Goal: Task Accomplishment & Management: Use online tool/utility

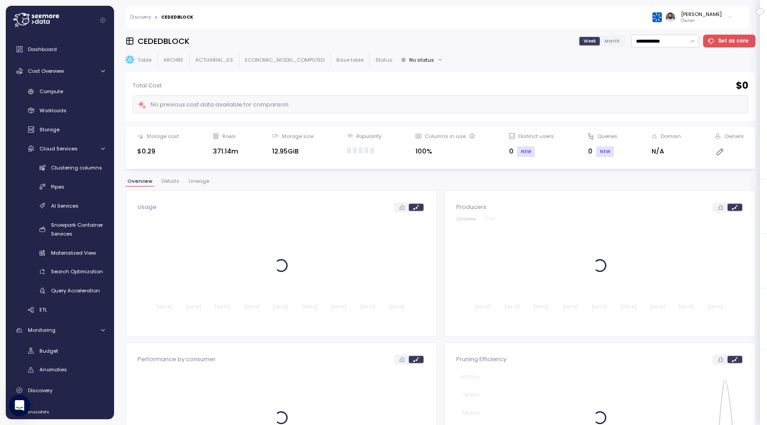
scroll to position [42, 0]
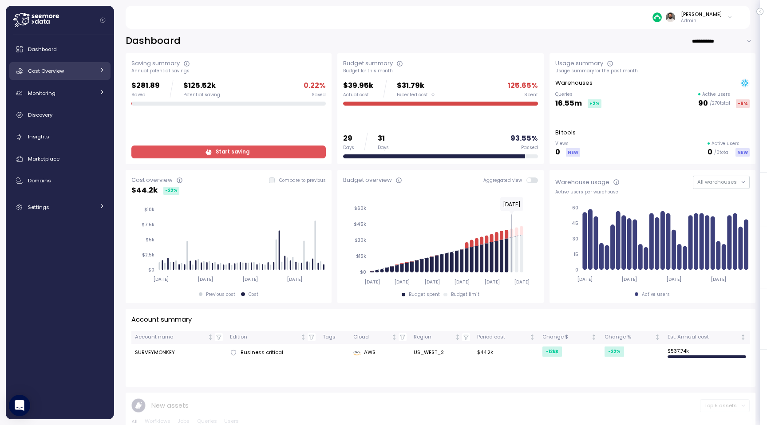
click at [78, 73] on div "Cost Overview" at bounding box center [61, 71] width 67 height 9
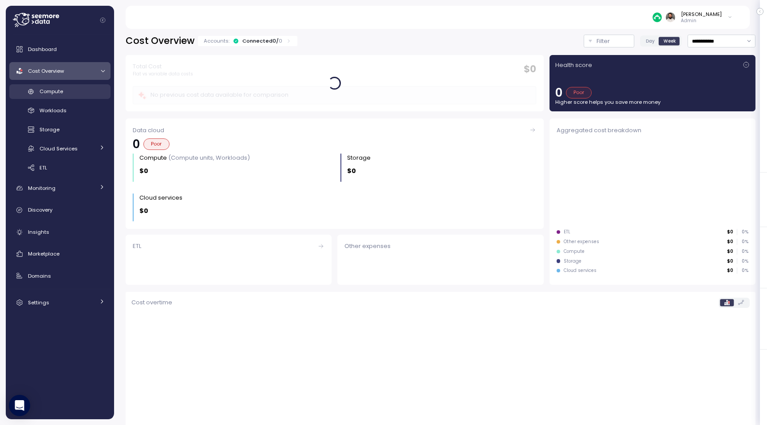
click at [77, 93] on div "Compute" at bounding box center [72, 91] width 65 height 9
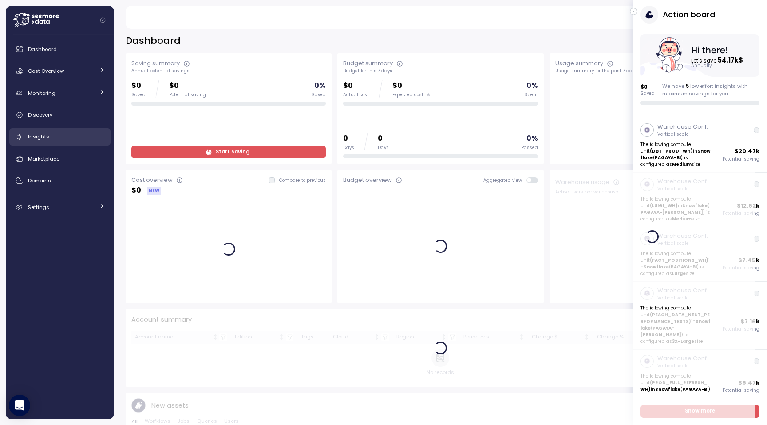
click at [71, 134] on div "Insights" at bounding box center [66, 136] width 77 height 9
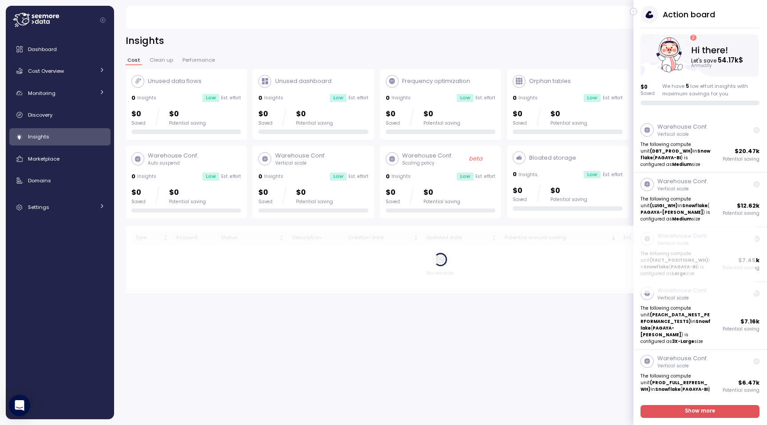
click at [633, 12] on icon "button" at bounding box center [634, 11] width 4 height 11
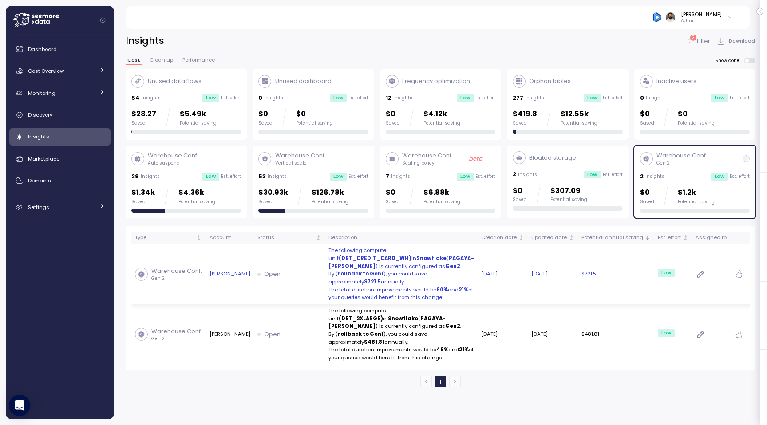
click at [348, 286] on p "The total duration improvements would be 60% and 21% of your queries would bene…" at bounding box center [401, 294] width 146 height 16
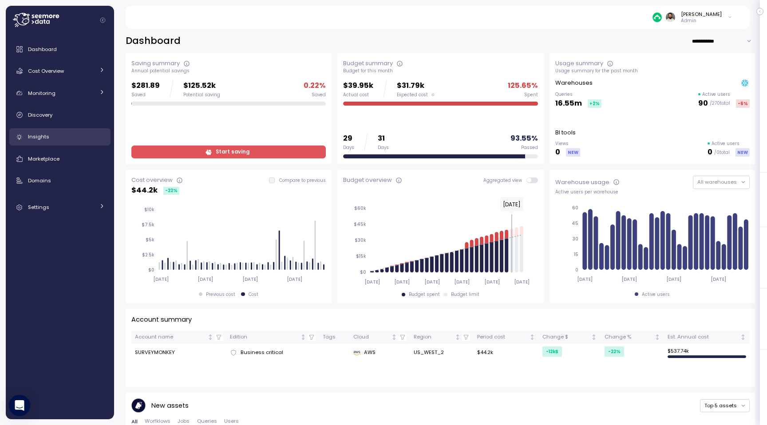
click at [84, 131] on link "Insights" at bounding box center [59, 137] width 101 height 18
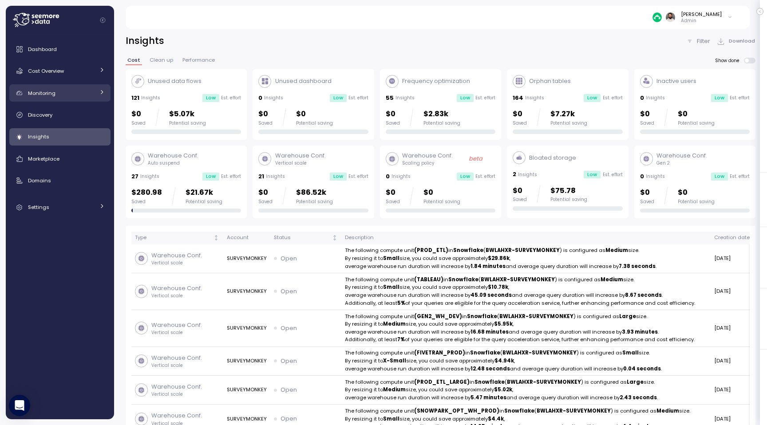
click at [93, 91] on div "Monitoring" at bounding box center [61, 93] width 67 height 9
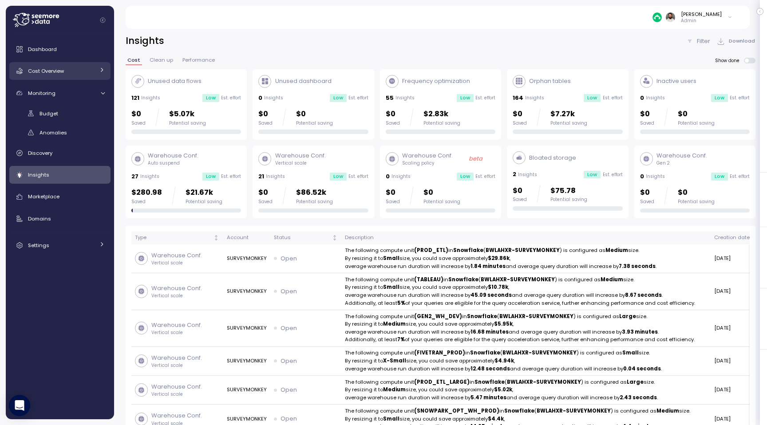
click at [87, 78] on link "Cost Overview" at bounding box center [59, 71] width 101 height 18
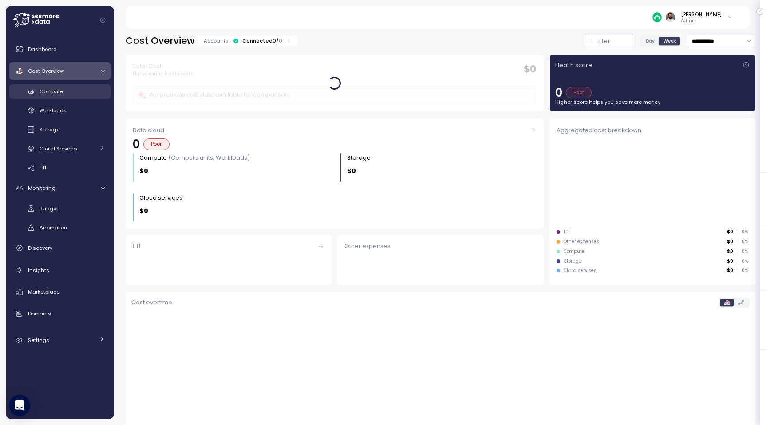
click at [83, 98] on link "Compute" at bounding box center [59, 91] width 101 height 15
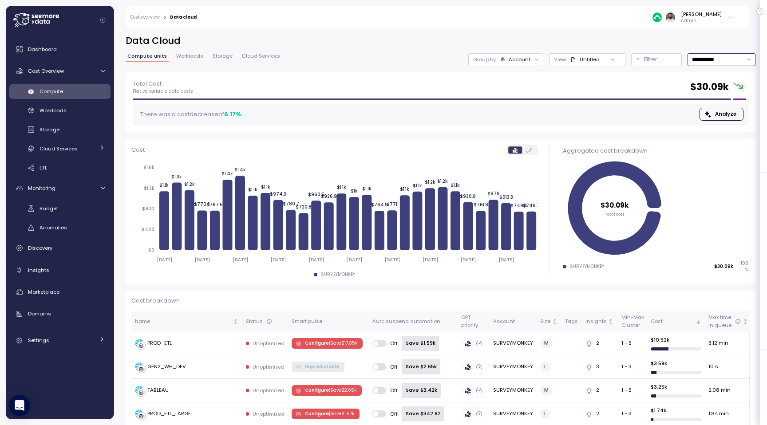
click at [702, 60] on input "**********" at bounding box center [722, 59] width 68 height 13
click at [523, 61] on div "Account" at bounding box center [520, 59] width 22 height 7
click at [521, 104] on div "Compute unit" at bounding box center [506, 108] width 53 height 11
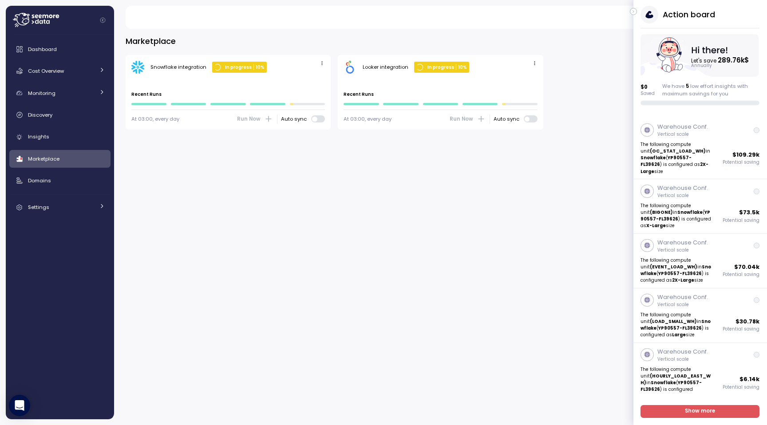
click at [634, 11] on icon "button" at bounding box center [634, 11] width 4 height 11
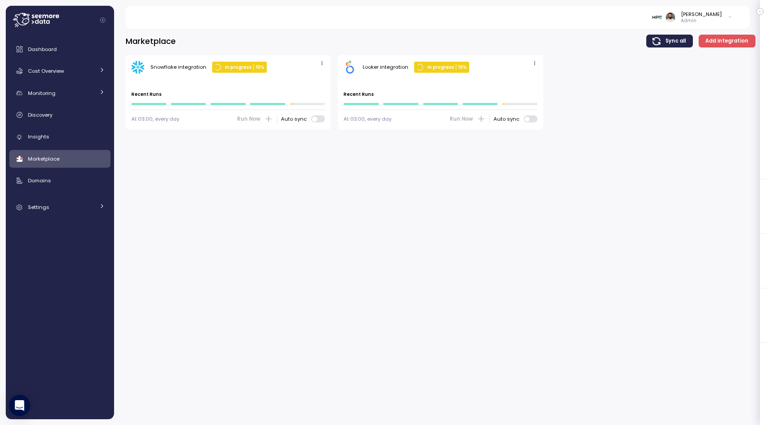
click at [700, 12] on div "[PERSON_NAME]" at bounding box center [701, 14] width 41 height 7
click at [699, 90] on div "Paychex" at bounding box center [693, 94] width 50 height 8
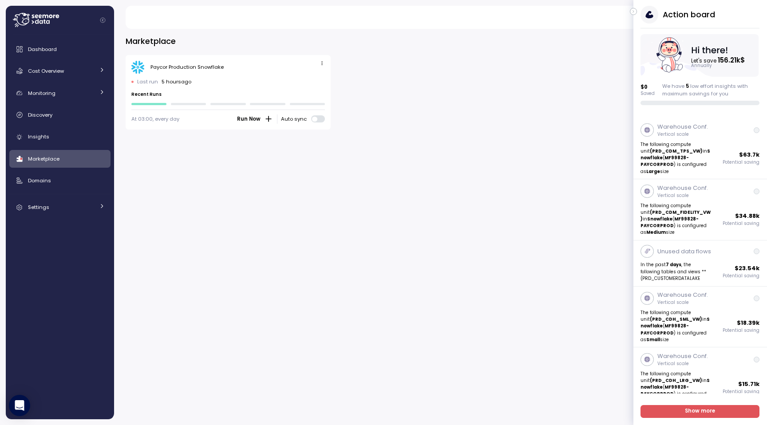
click at [637, 12] on div "Action board Let's save 156.21k $ Annually $ 0 Saved We have 5 low effort insig…" at bounding box center [700, 55] width 134 height 99
click at [632, 12] on icon "button" at bounding box center [634, 11] width 4 height 11
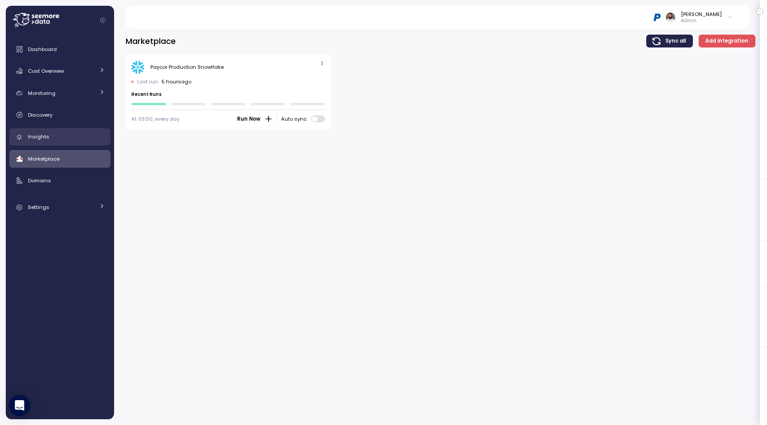
click at [58, 136] on div "Insights" at bounding box center [66, 136] width 77 height 9
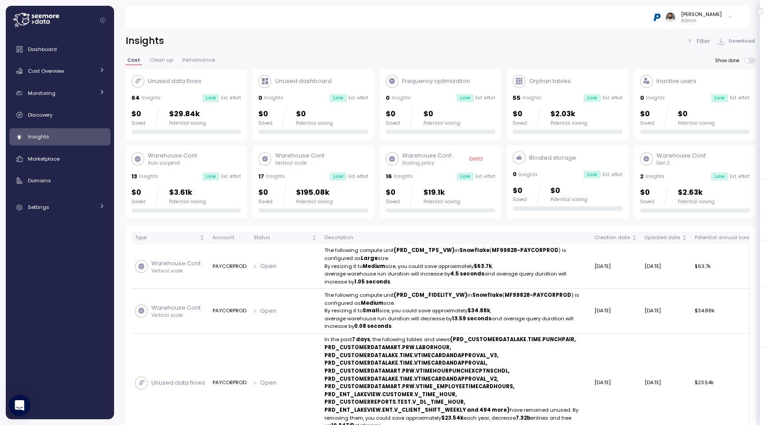
click at [207, 199] on div "$0 Saved $3.61k Potential saving" at bounding box center [186, 196] width 110 height 18
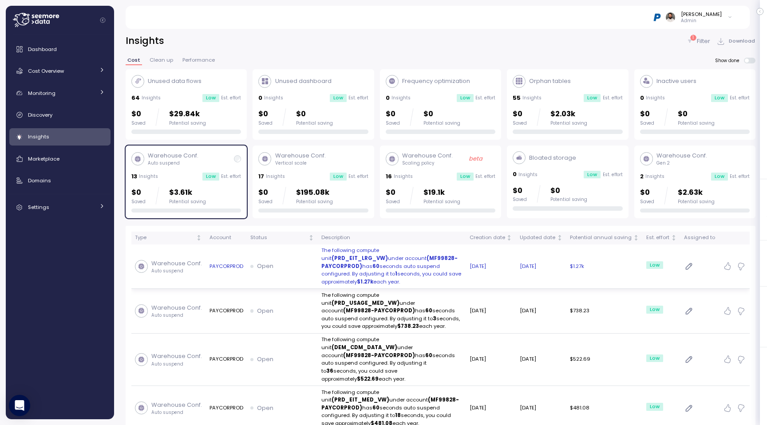
click at [235, 263] on td "PAYCORPROD" at bounding box center [225, 267] width 41 height 45
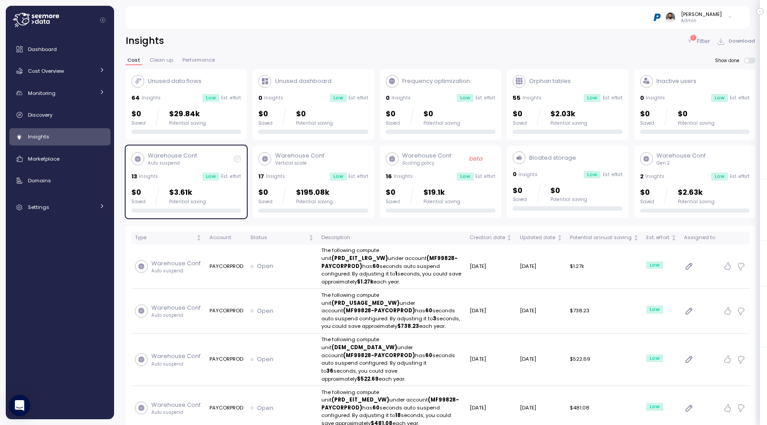
click at [140, 158] on icon at bounding box center [137, 159] width 7 height 8
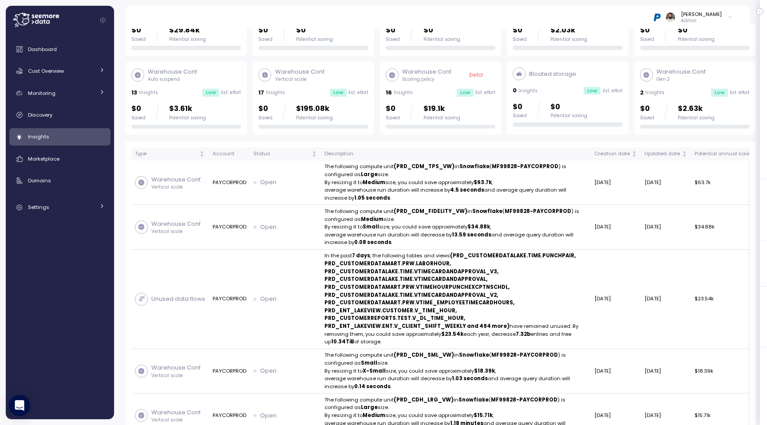
scroll to position [91, 0]
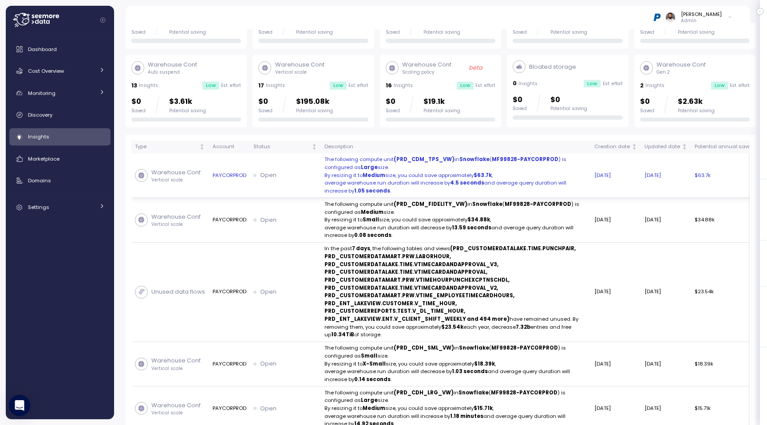
click at [281, 167] on td "Open" at bounding box center [285, 176] width 71 height 45
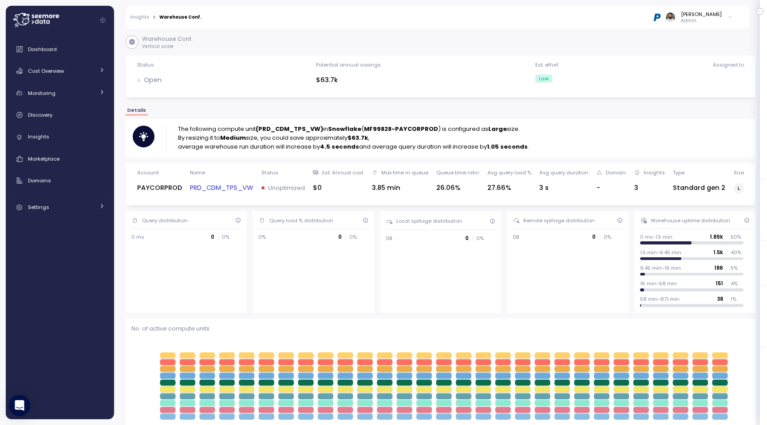
click at [276, 126] on strong "(PRD_CDM_TPS_VW)" at bounding box center [289, 129] width 67 height 8
copy strong "PRD_CDM_TPS_VW"
click at [83, 74] on div "Cost Overview" at bounding box center [61, 71] width 67 height 9
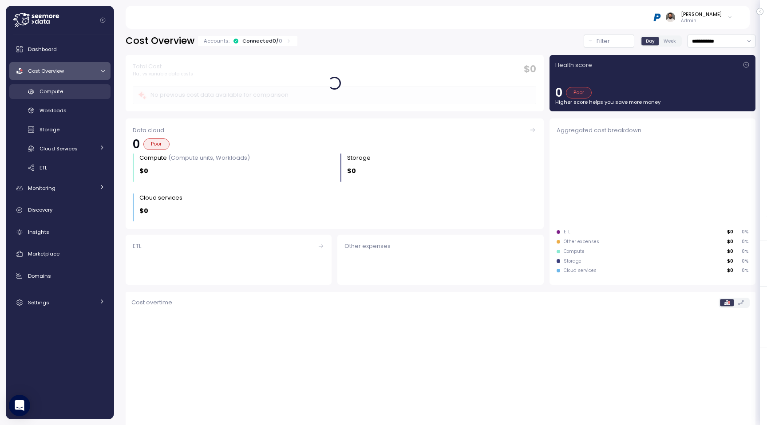
click at [80, 95] on div "Compute" at bounding box center [72, 91] width 65 height 9
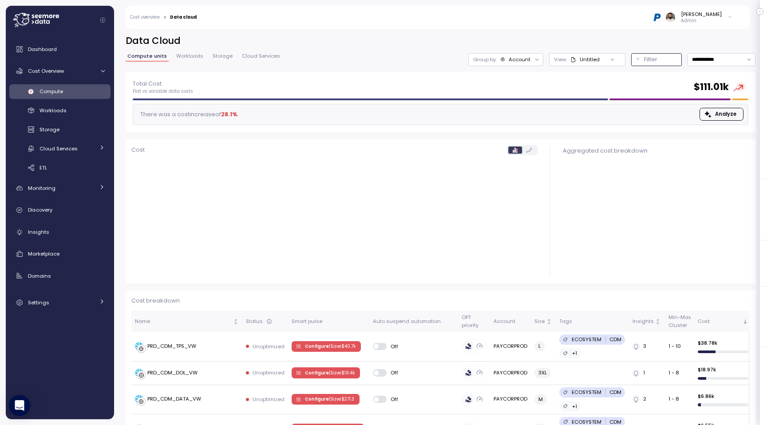
click at [634, 64] on button "Filter" at bounding box center [656, 59] width 51 height 13
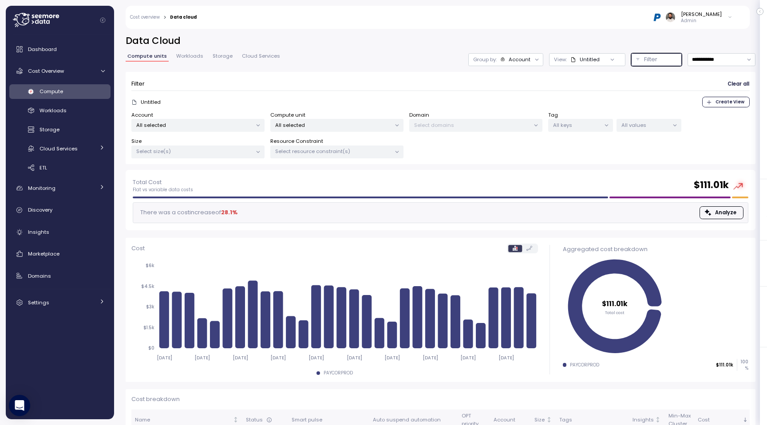
click at [368, 123] on p "All selected" at bounding box center [333, 125] width 116 height 7
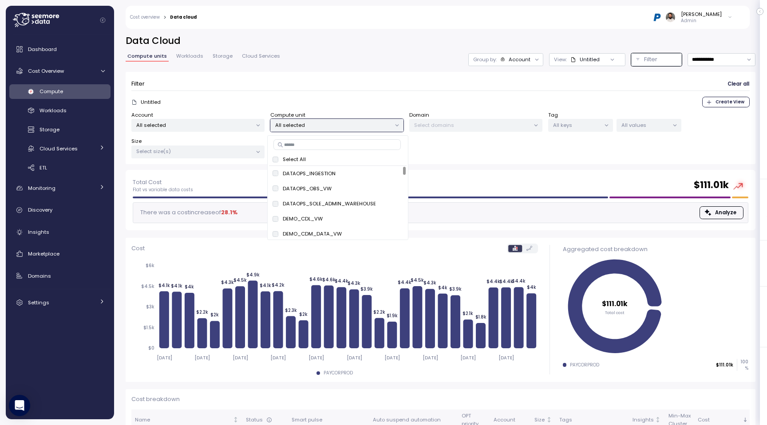
click at [332, 147] on input at bounding box center [336, 144] width 127 height 11
paste input "**********"
type input "**********"
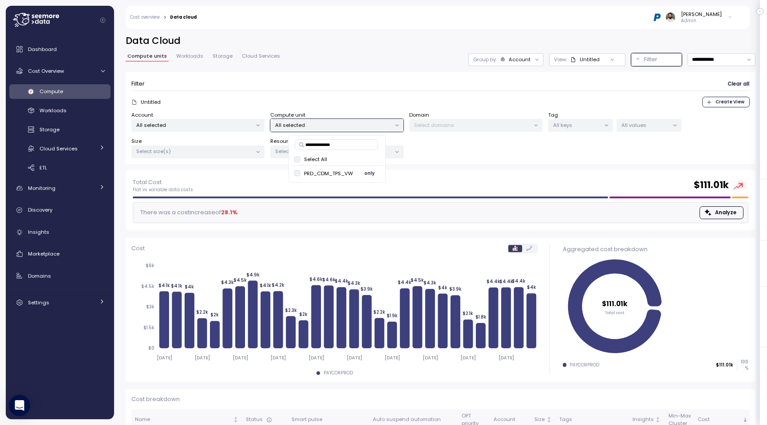
click at [371, 173] on span "only" at bounding box center [369, 174] width 10 height 10
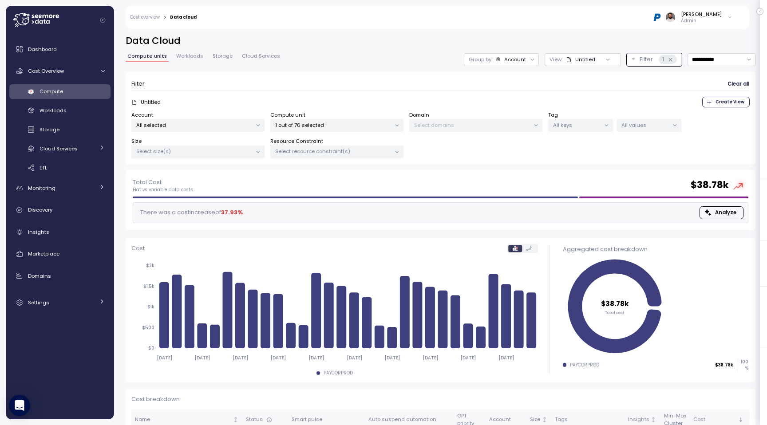
click at [408, 101] on div "Untitled Create View" at bounding box center [440, 102] width 618 height 11
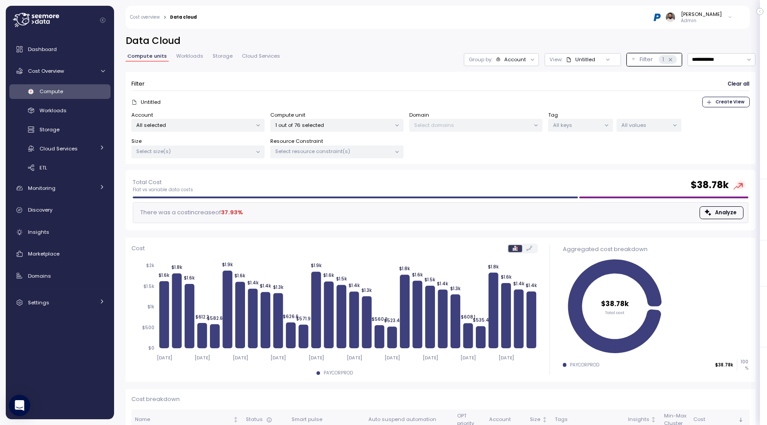
scroll to position [46, 0]
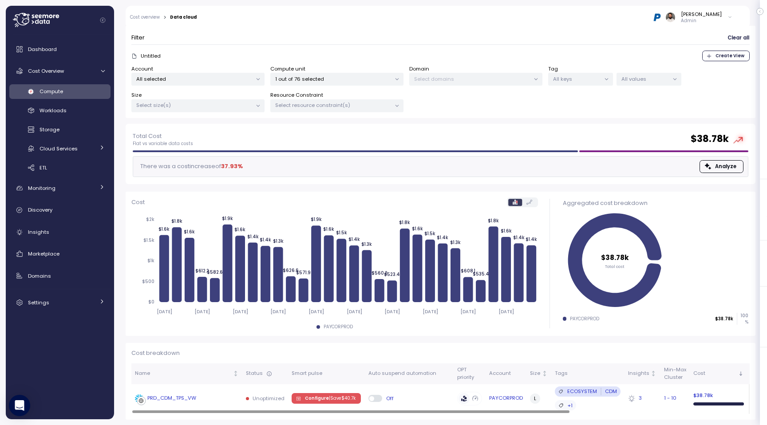
click at [323, 394] on span "Configure | Save $ 40.7k" at bounding box center [330, 399] width 51 height 10
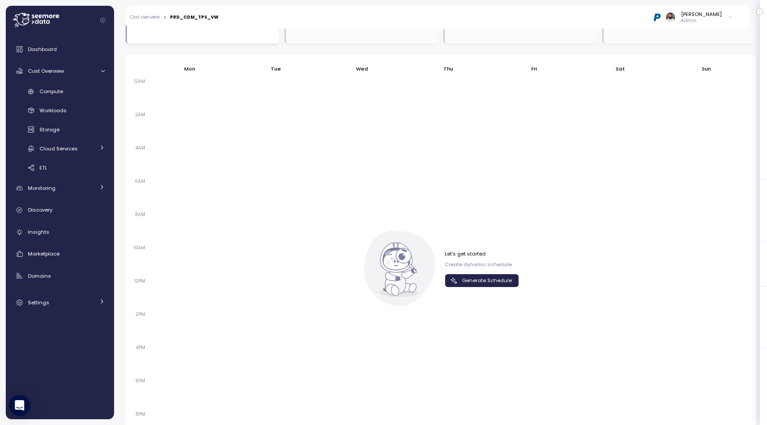
scroll to position [595, 0]
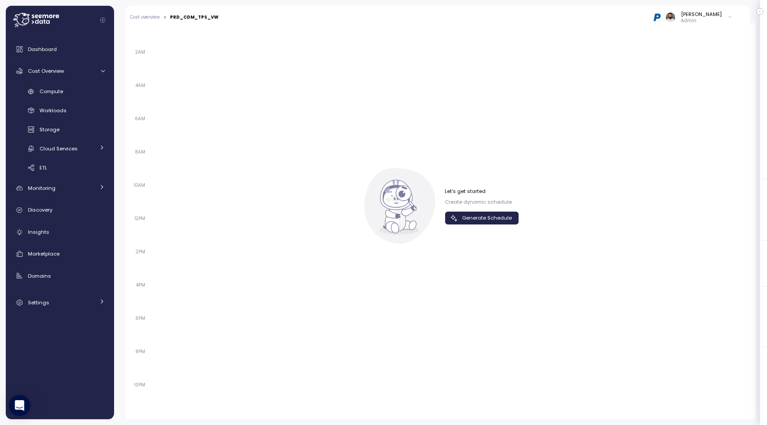
click at [479, 210] on div "Let's get started Create dynamic schedule Generate Schedule" at bounding box center [482, 206] width 74 height 37
click at [478, 218] on span "Generate Schedule" at bounding box center [487, 218] width 50 height 12
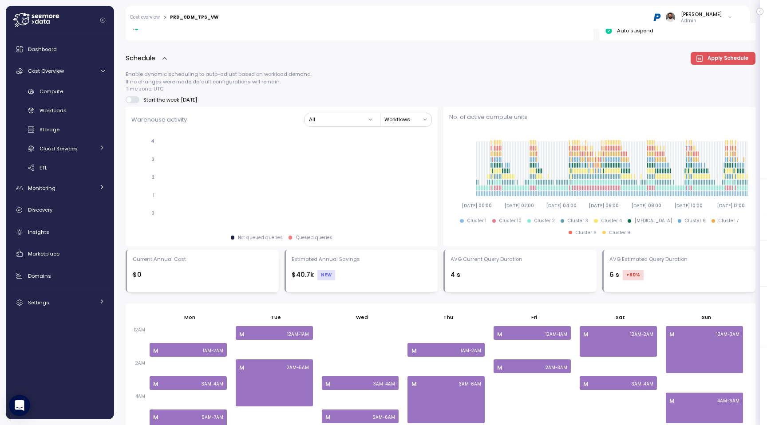
scroll to position [404, 0]
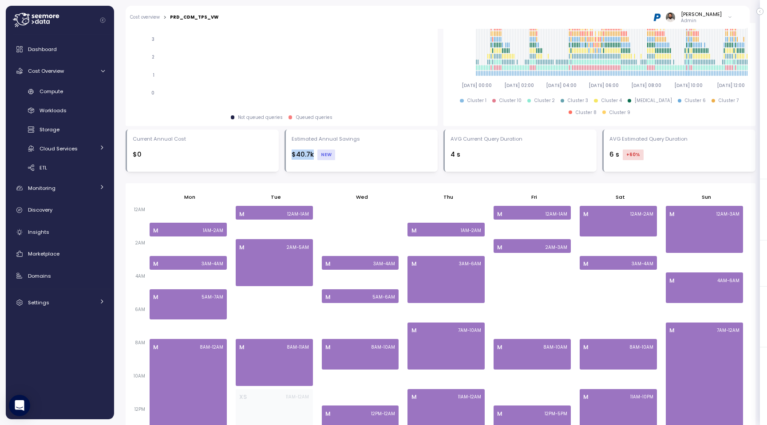
drag, startPoint x: 289, startPoint y: 157, endPoint x: 345, endPoint y: 157, distance: 56.4
click at [345, 157] on div "Estimated Annual Savings $40.7k NEW" at bounding box center [361, 151] width 153 height 42
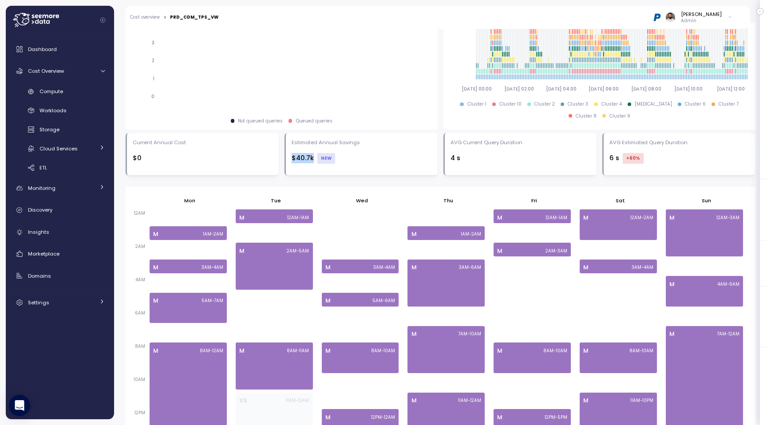
scroll to position [422, 0]
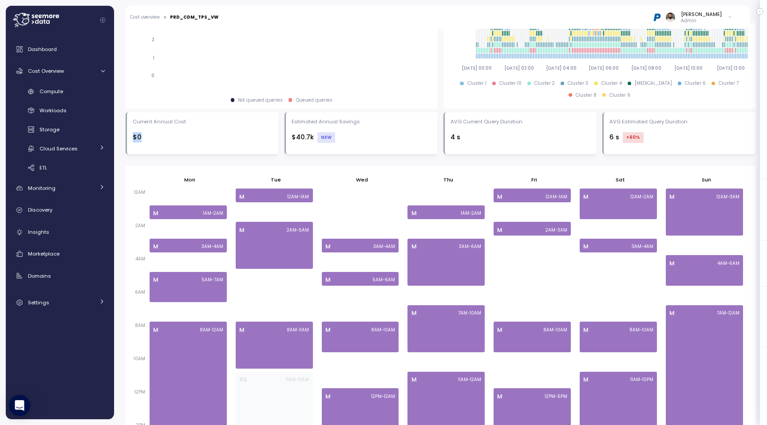
drag, startPoint x: 131, startPoint y: 138, endPoint x: 172, endPoint y: 138, distance: 41.3
click at [172, 138] on div "Current Annual Cost $0" at bounding box center [202, 133] width 153 height 42
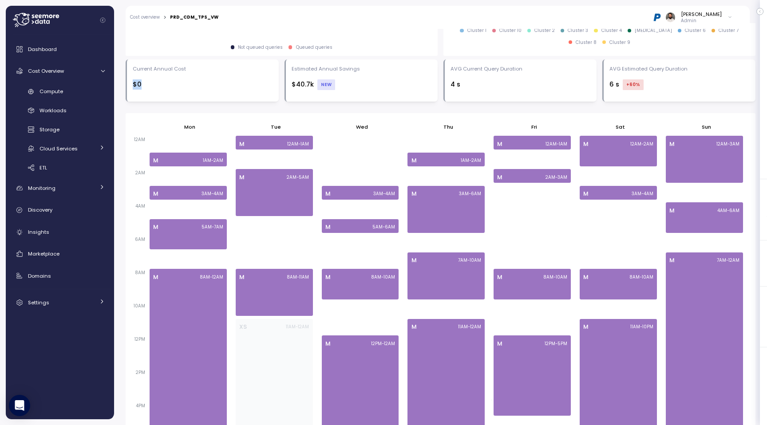
scroll to position [595, 0]
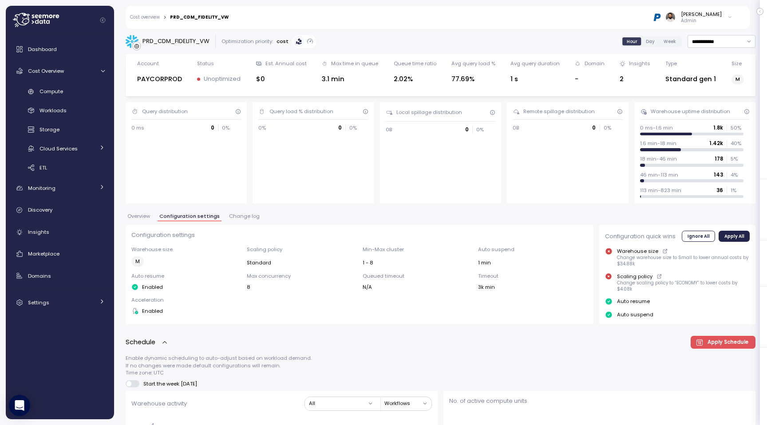
scroll to position [591, 0]
